Goal: Unclear: Browse casually

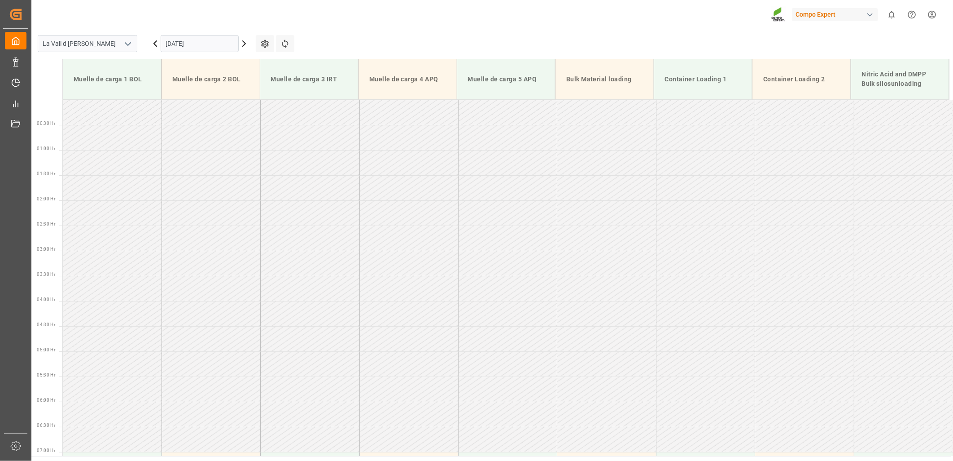
scroll to position [346, 0]
